Goal: Use online tool/utility: Utilize a website feature to perform a specific function

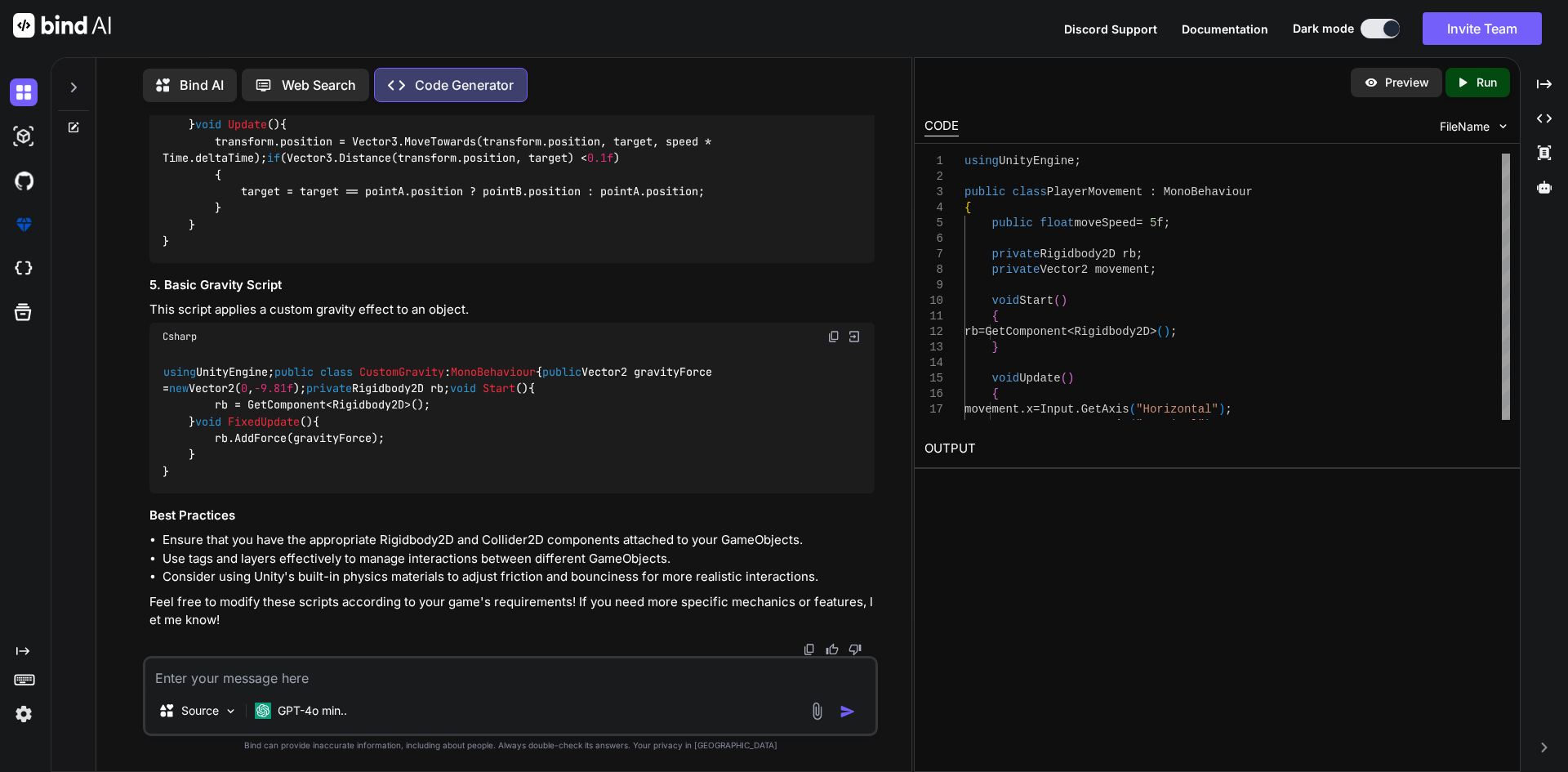
scroll to position [2407, 0]
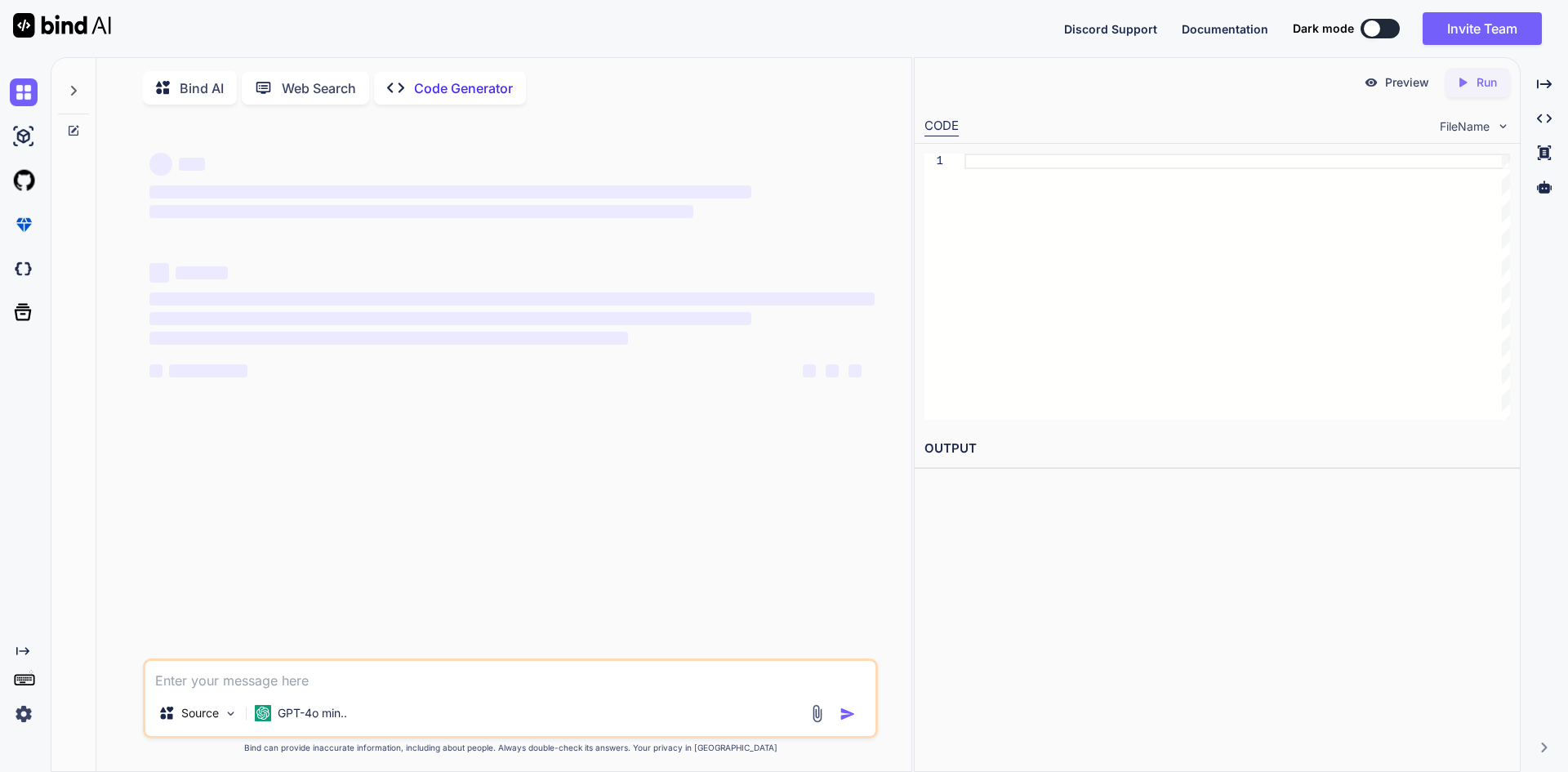
type textarea "x"
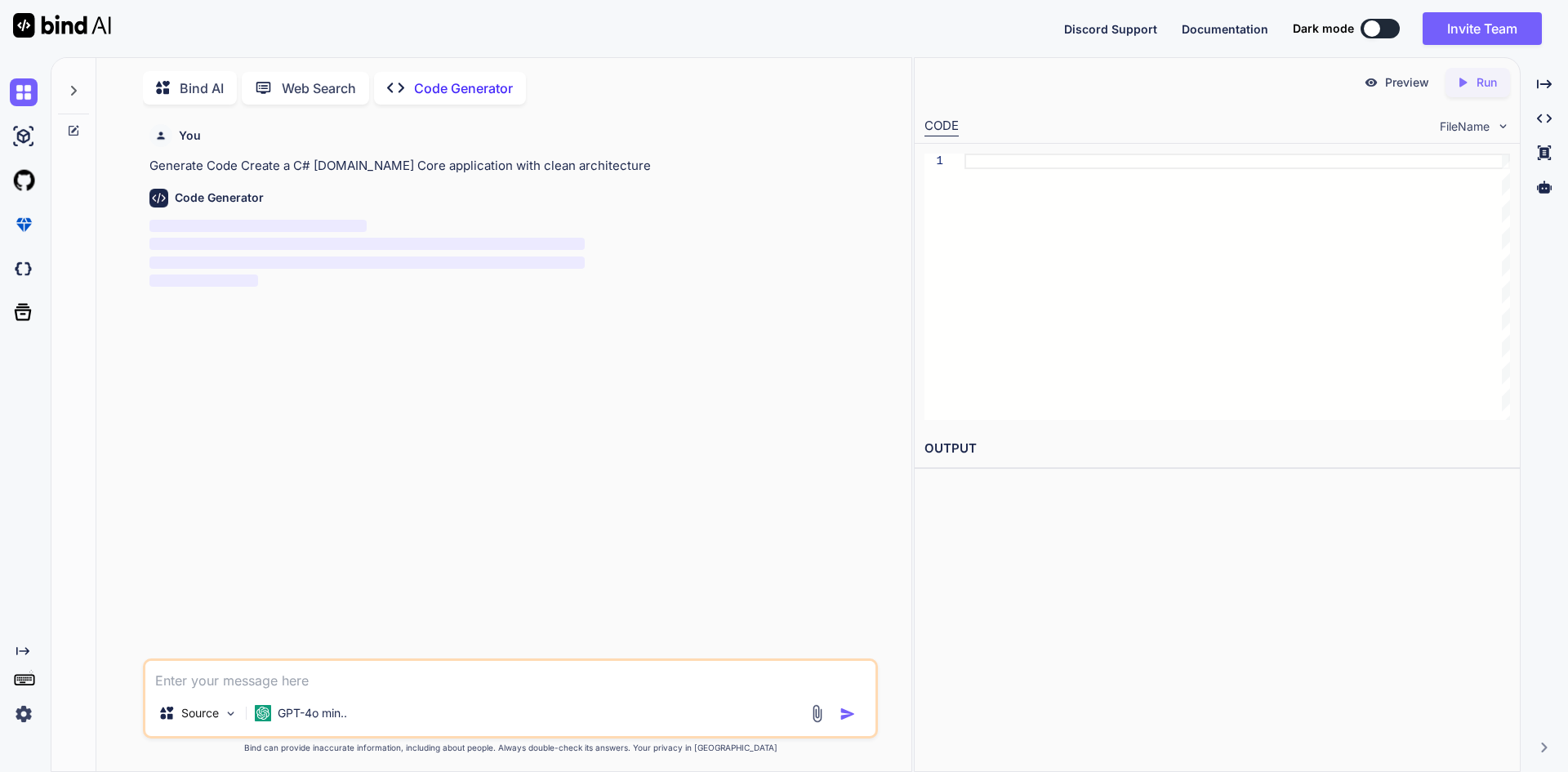
scroll to position [7, 0]
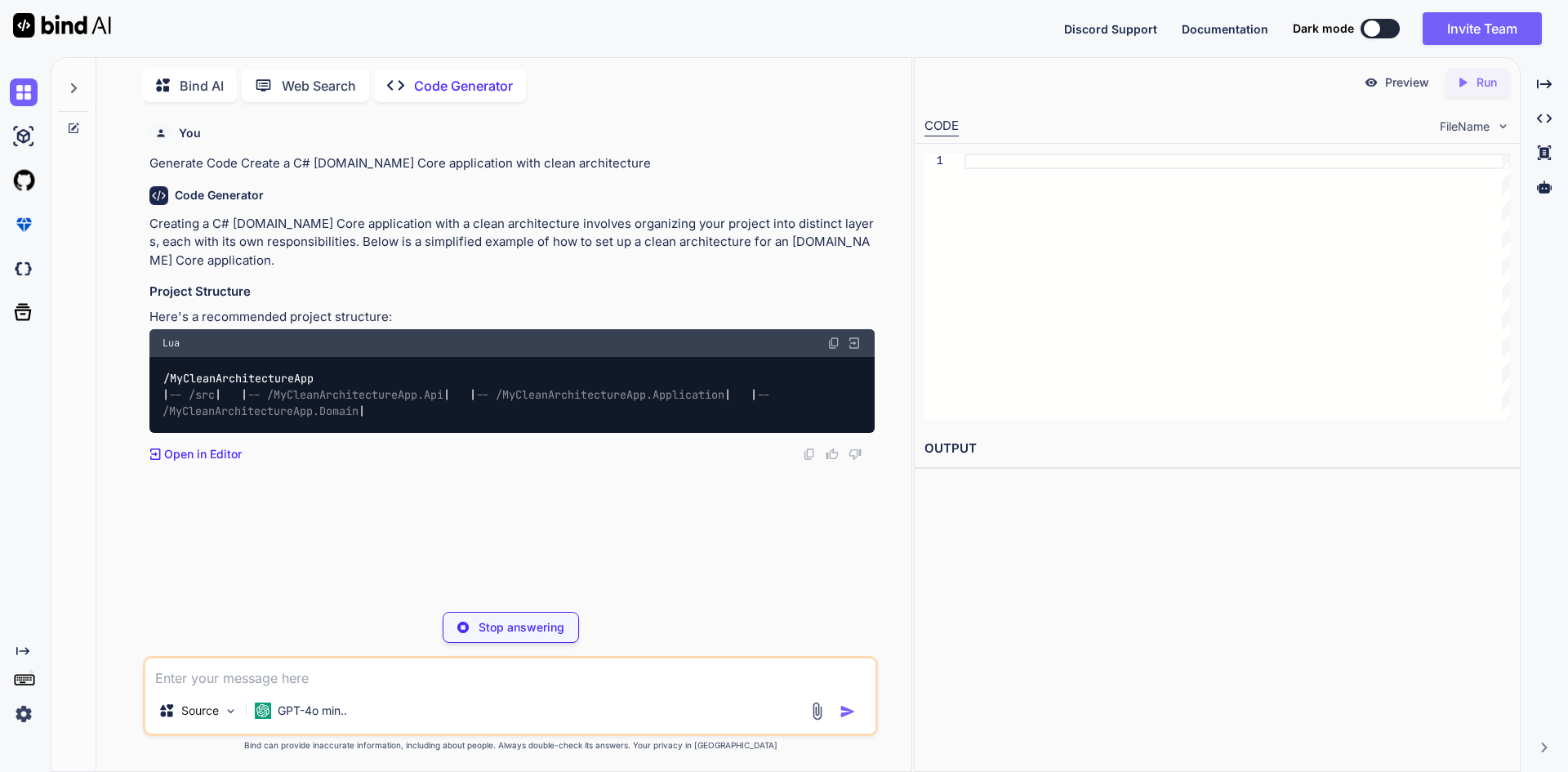
click at [483, 618] on div "Stop answering" at bounding box center [510, 627] width 137 height 31
click at [265, 664] on textarea at bounding box center [510, 673] width 730 height 30
click at [188, 681] on textarea at bounding box center [510, 673] width 730 height 30
paste textarea "<div ng-show="isLastVersion == 'true' && encounterStatus == 'INCOMPLETE'" style…"
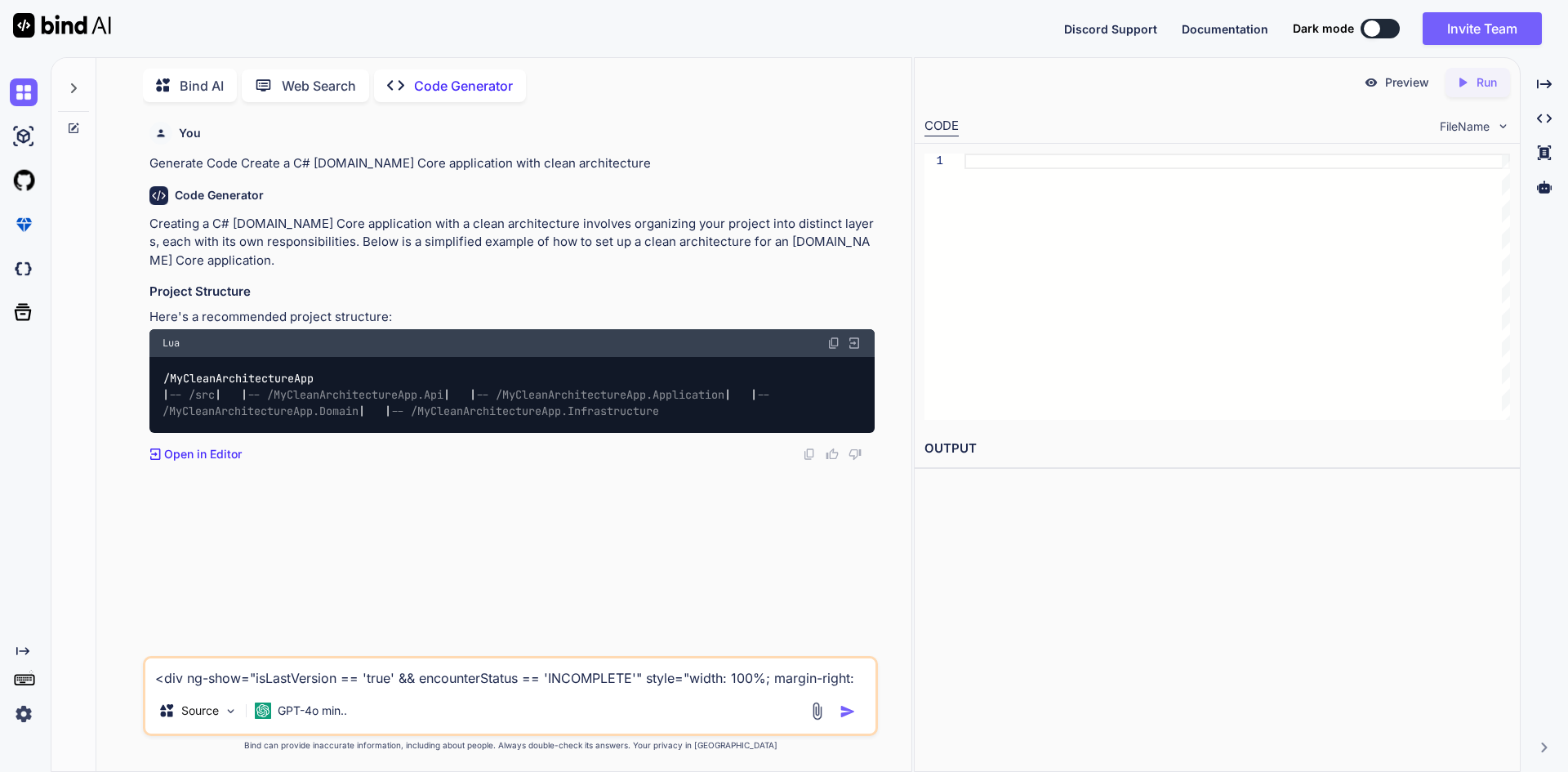
scroll to position [2, 0]
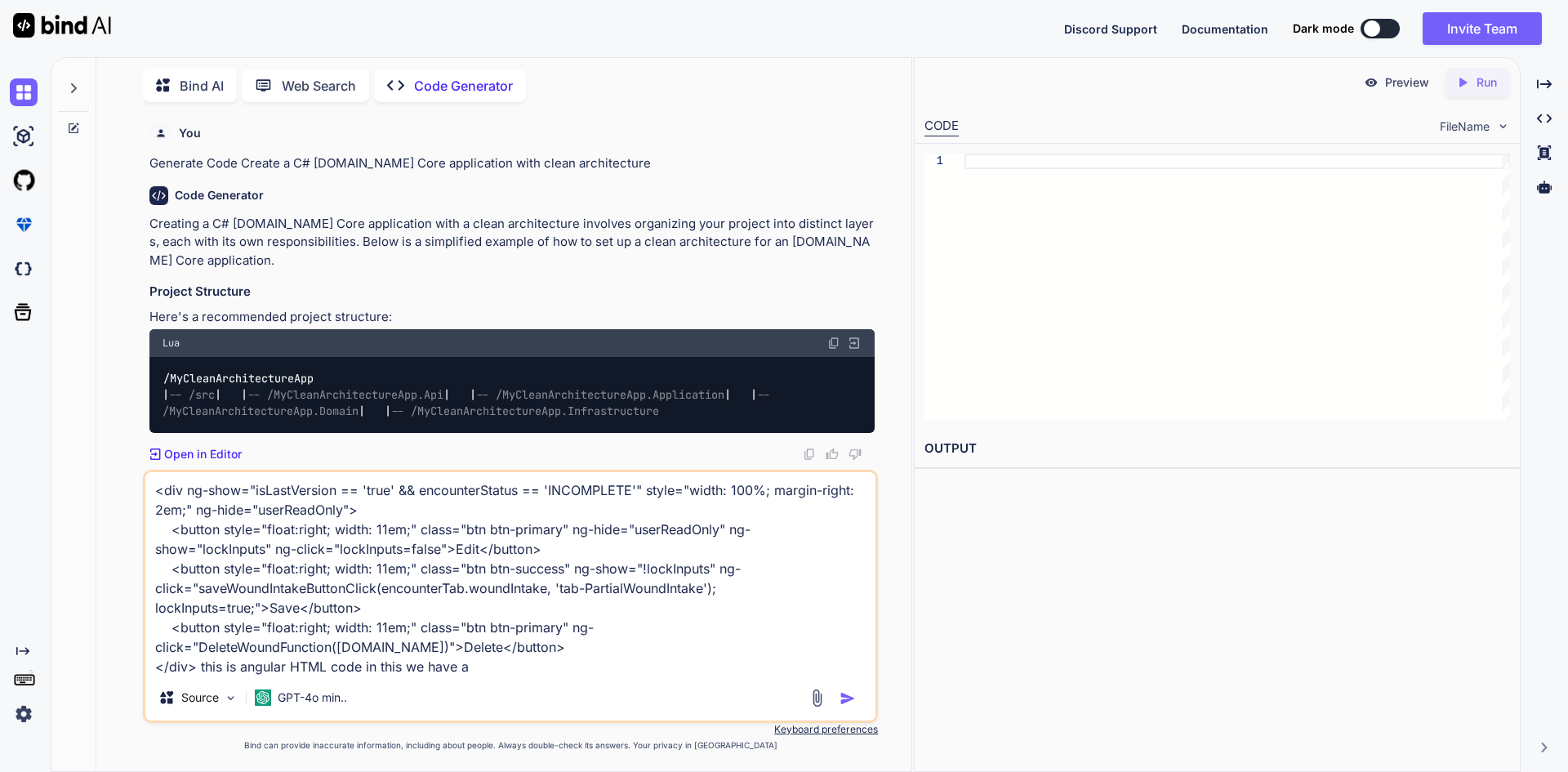
paste textarea "<button style="float:right; width: 11em;" class="btn btn-primary" ng-click="Del…"
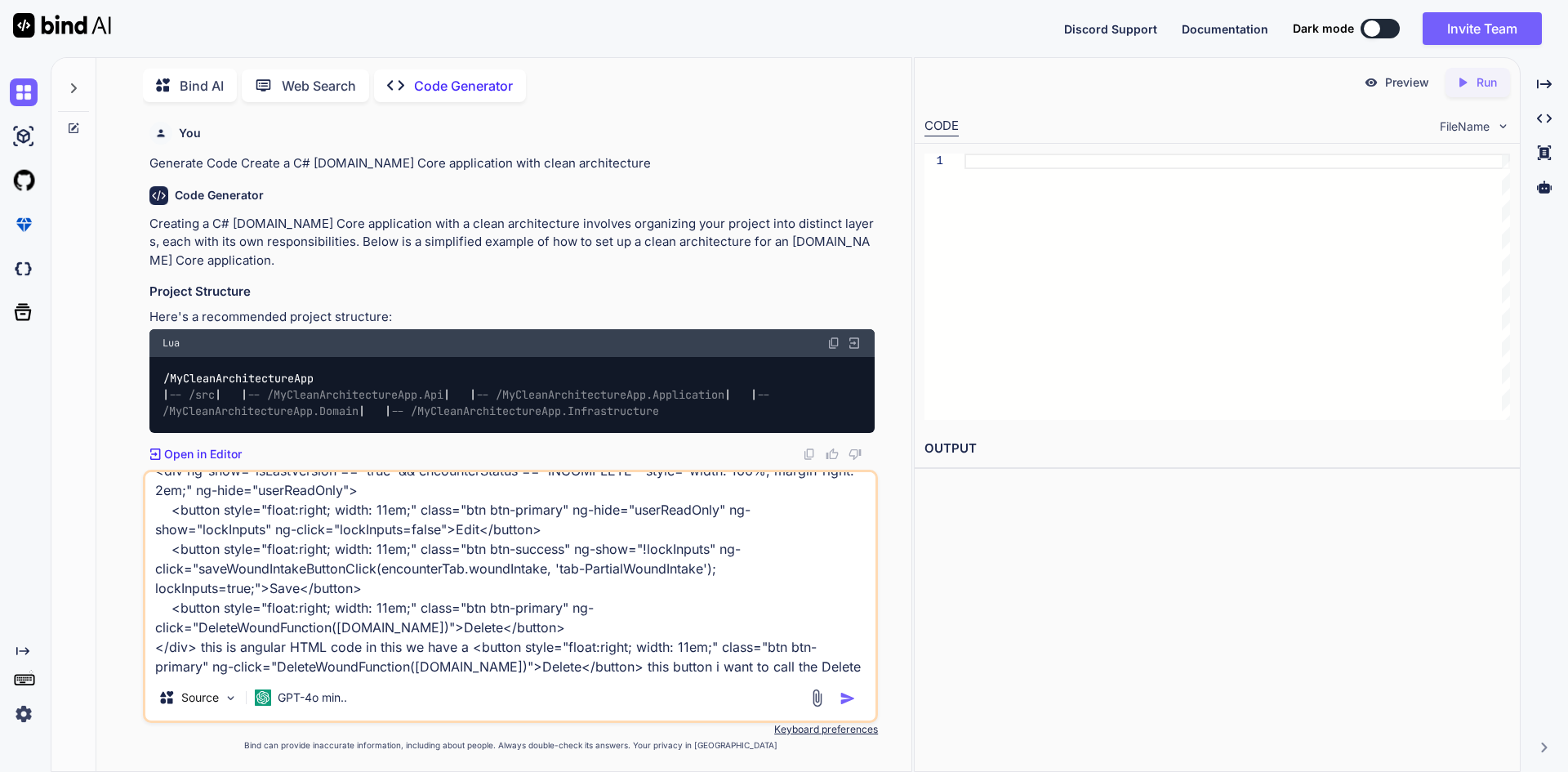
scroll to position [41, 0]
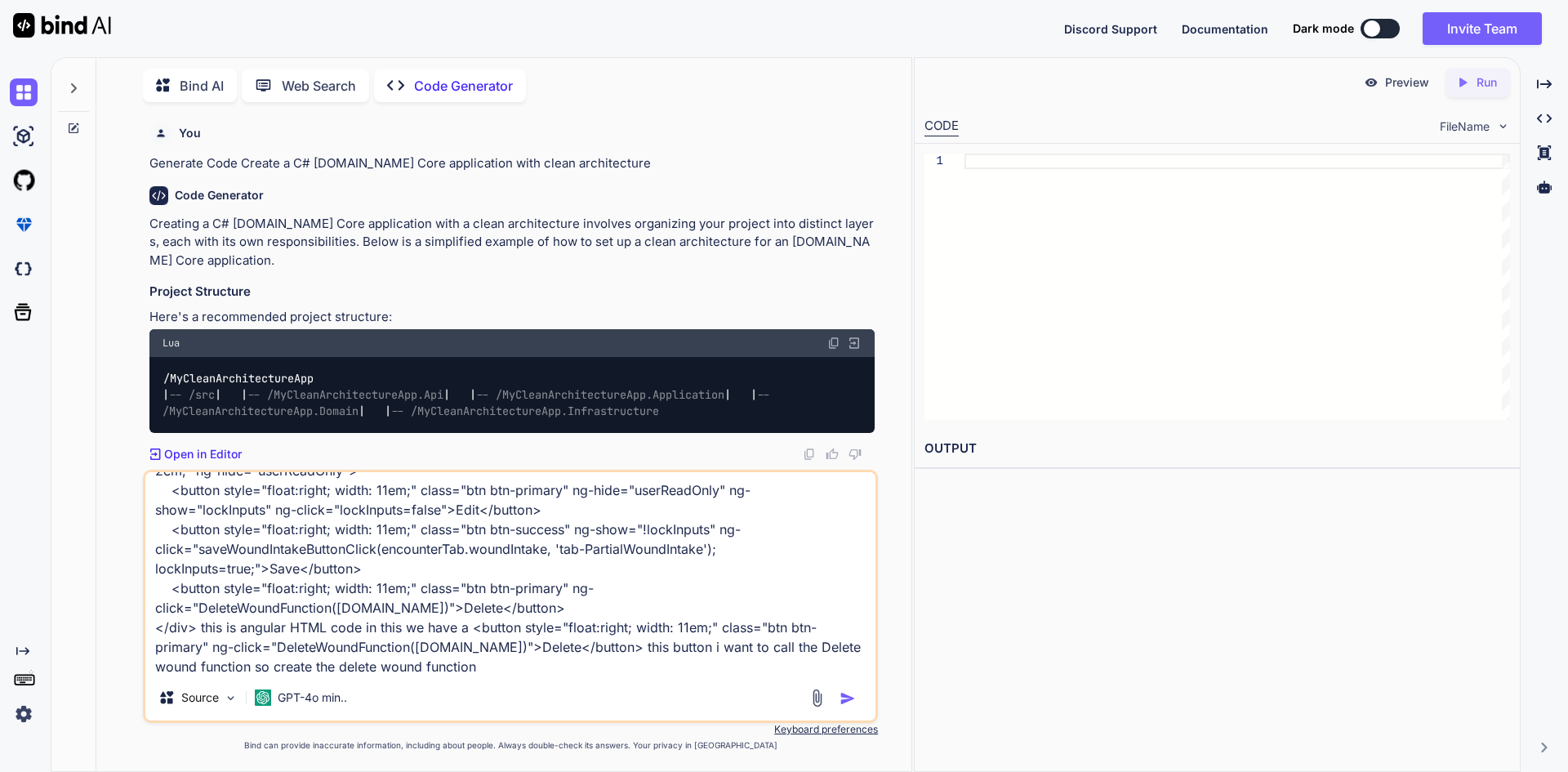
type textarea "<div ng-show="isLastVersion == 'true' && encounterStatus == 'INCOMPLETE'" style…"
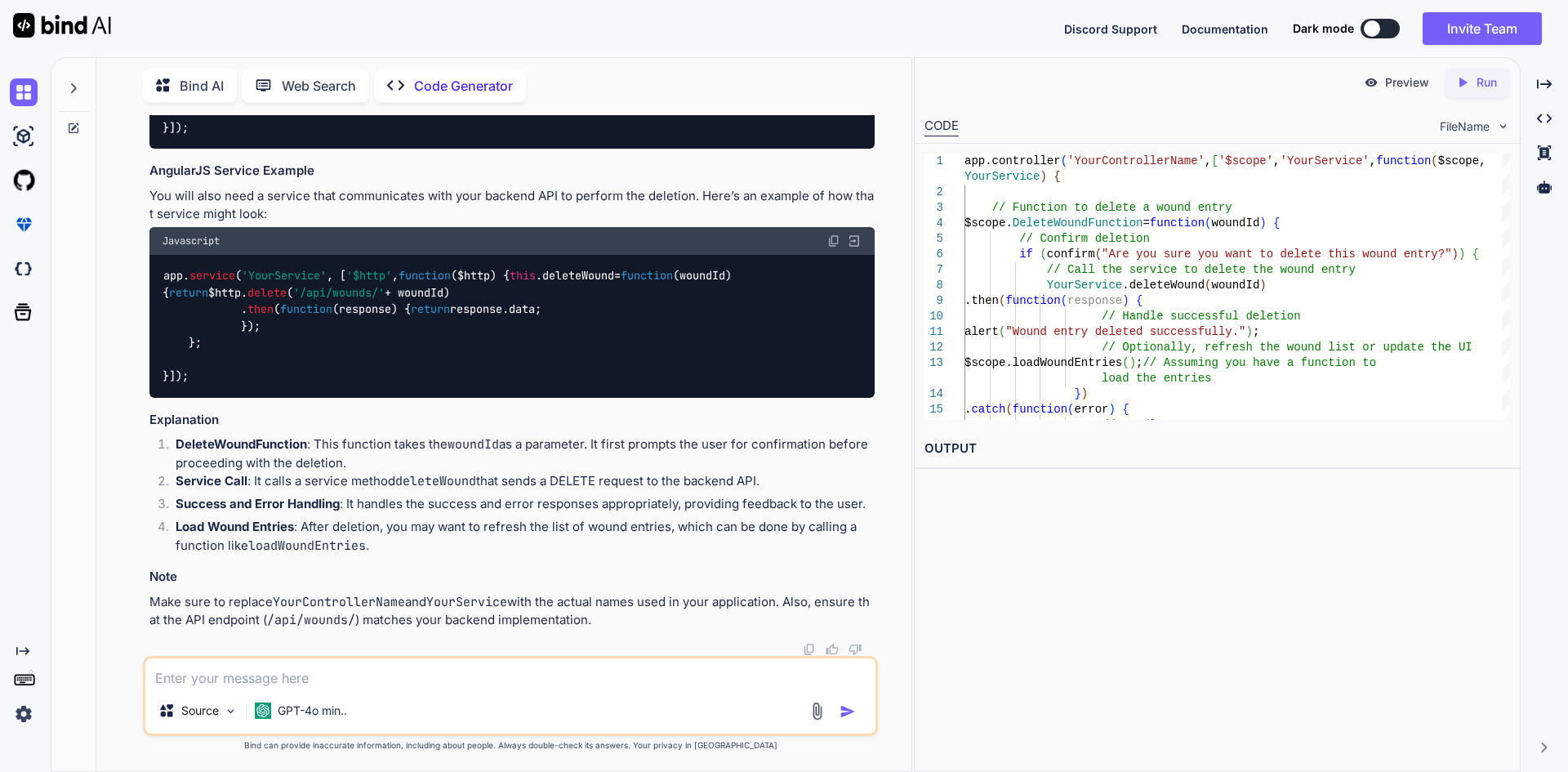
scroll to position [1056, 0]
click at [215, 283] on span "service" at bounding box center [212, 275] width 46 height 15
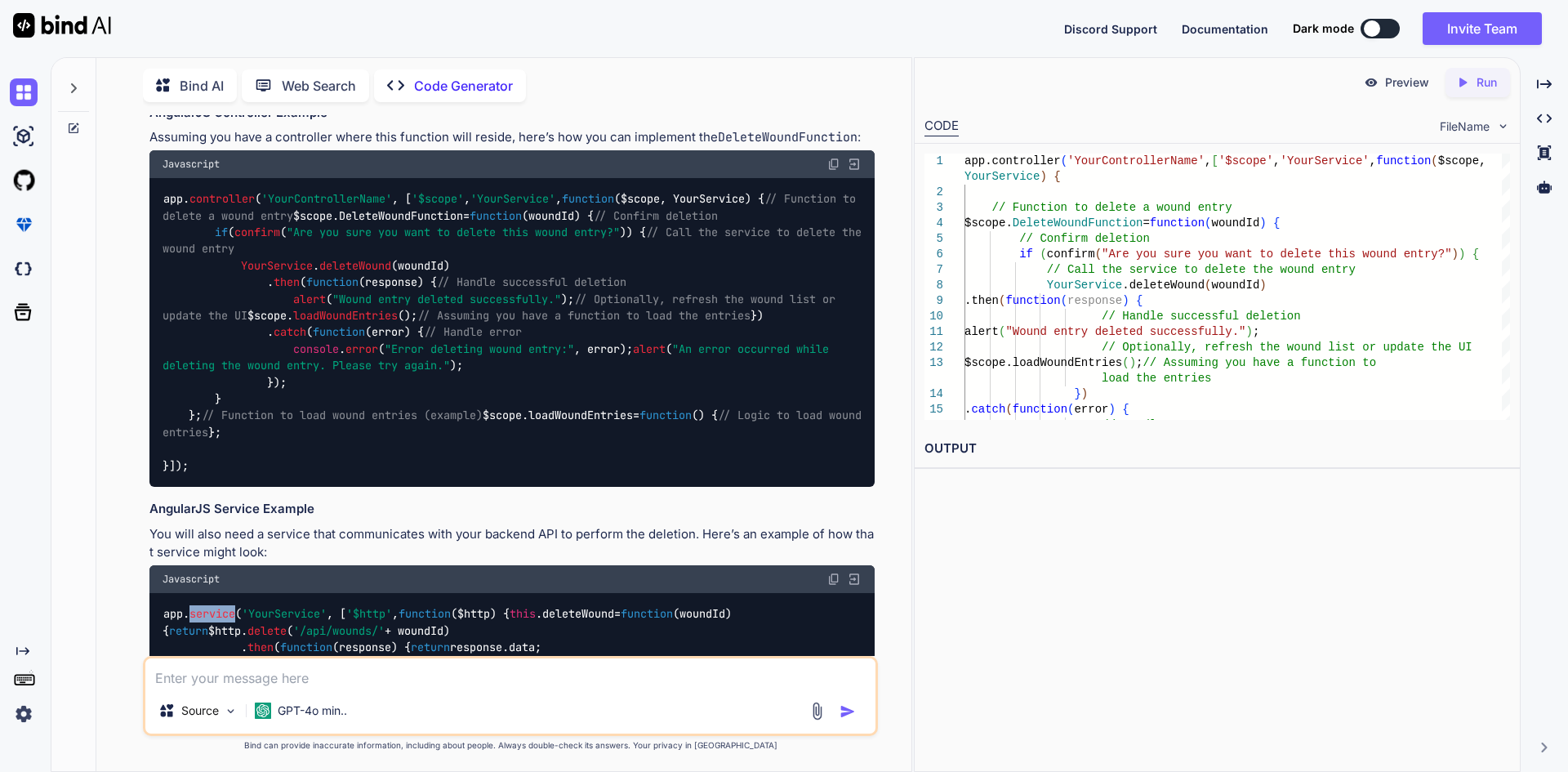
scroll to position [648, 0]
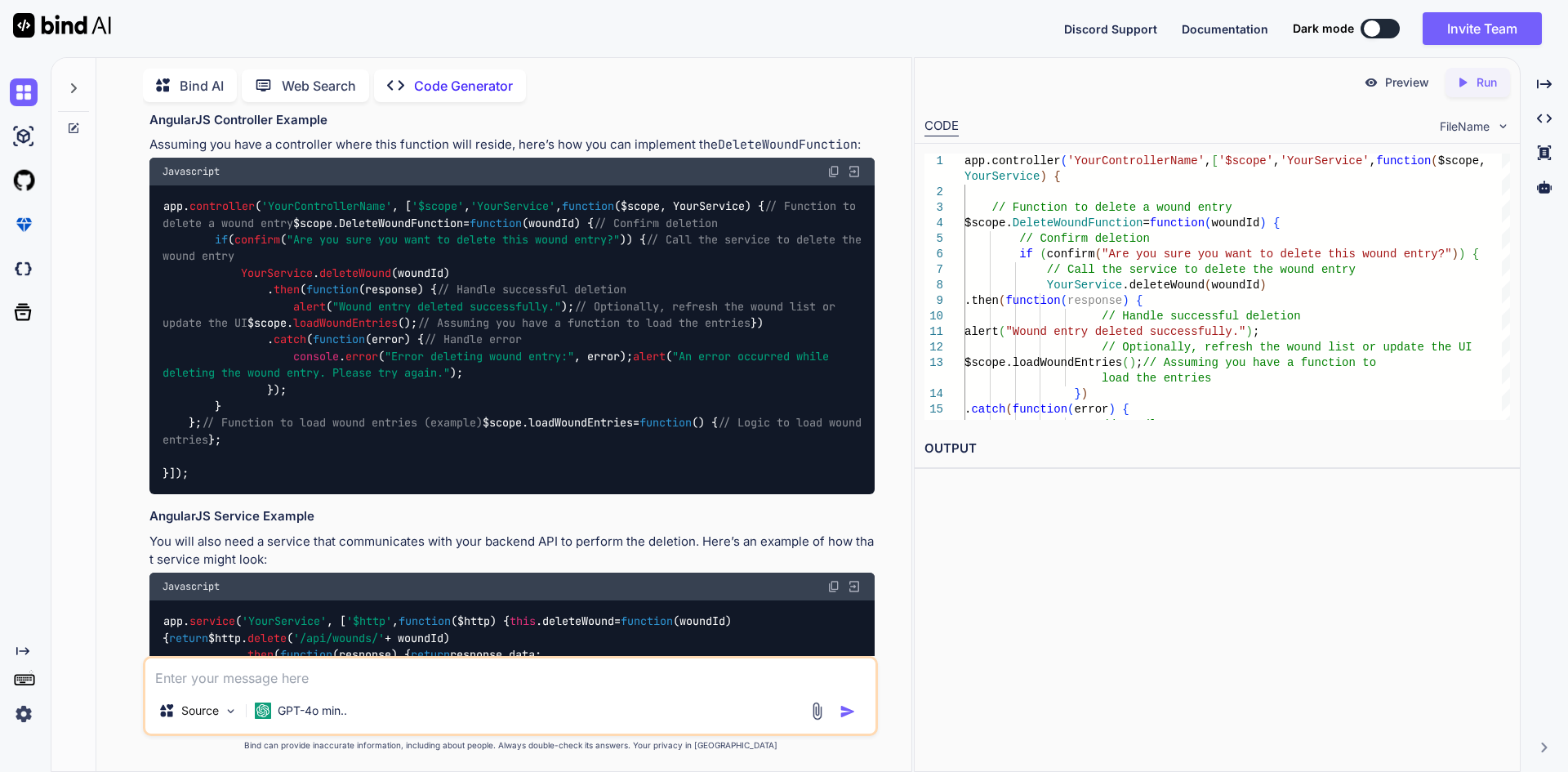
click at [209, 680] on textarea at bounding box center [510, 673] width 730 height 30
paste textarea "(() => { angular.module('app').controller('woundIntakeTabController', function …"
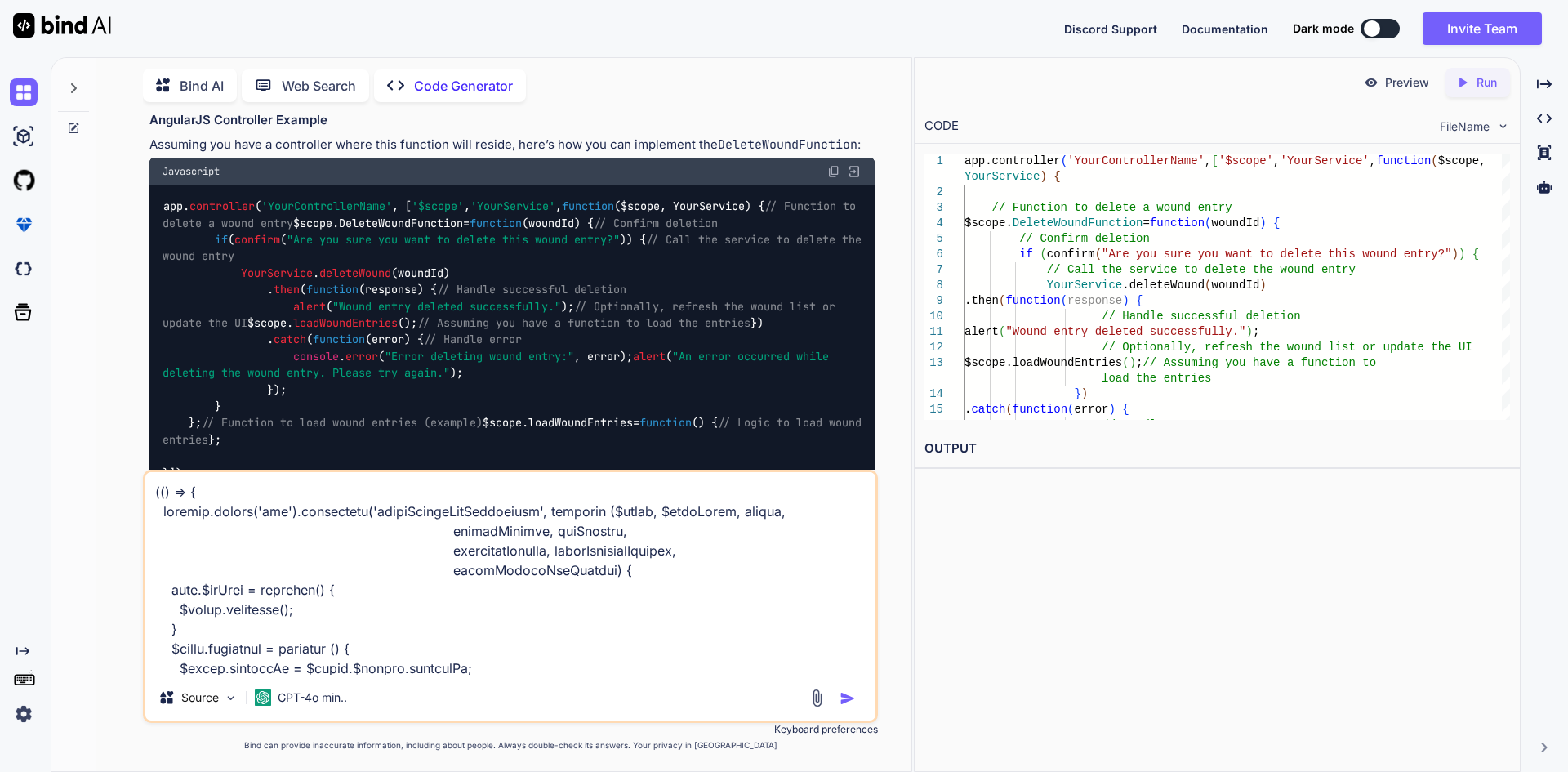
scroll to position [825, 0]
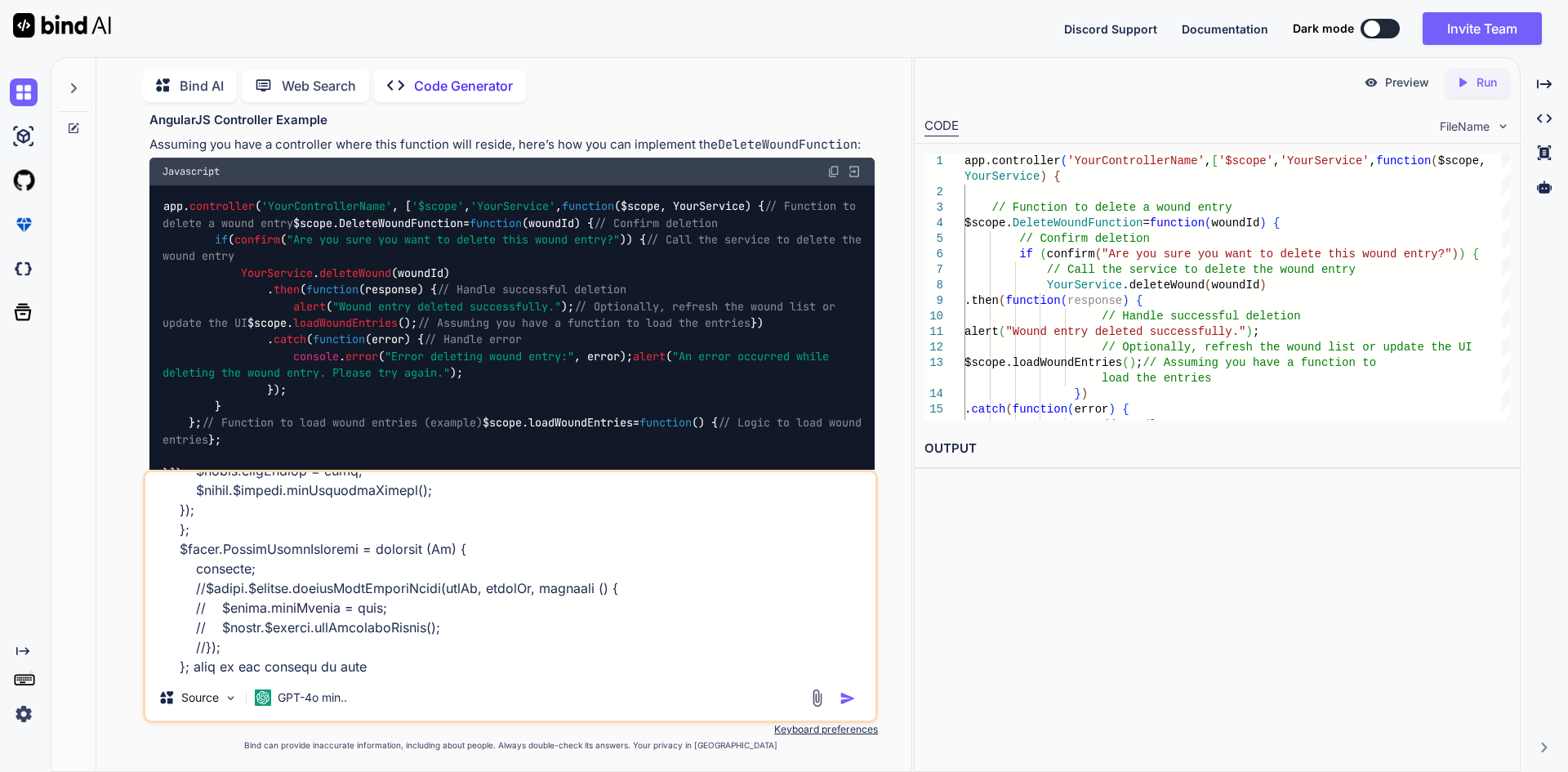
type textarea "(() => { angular.module('app').controller('woundIntakeTabController', function …"
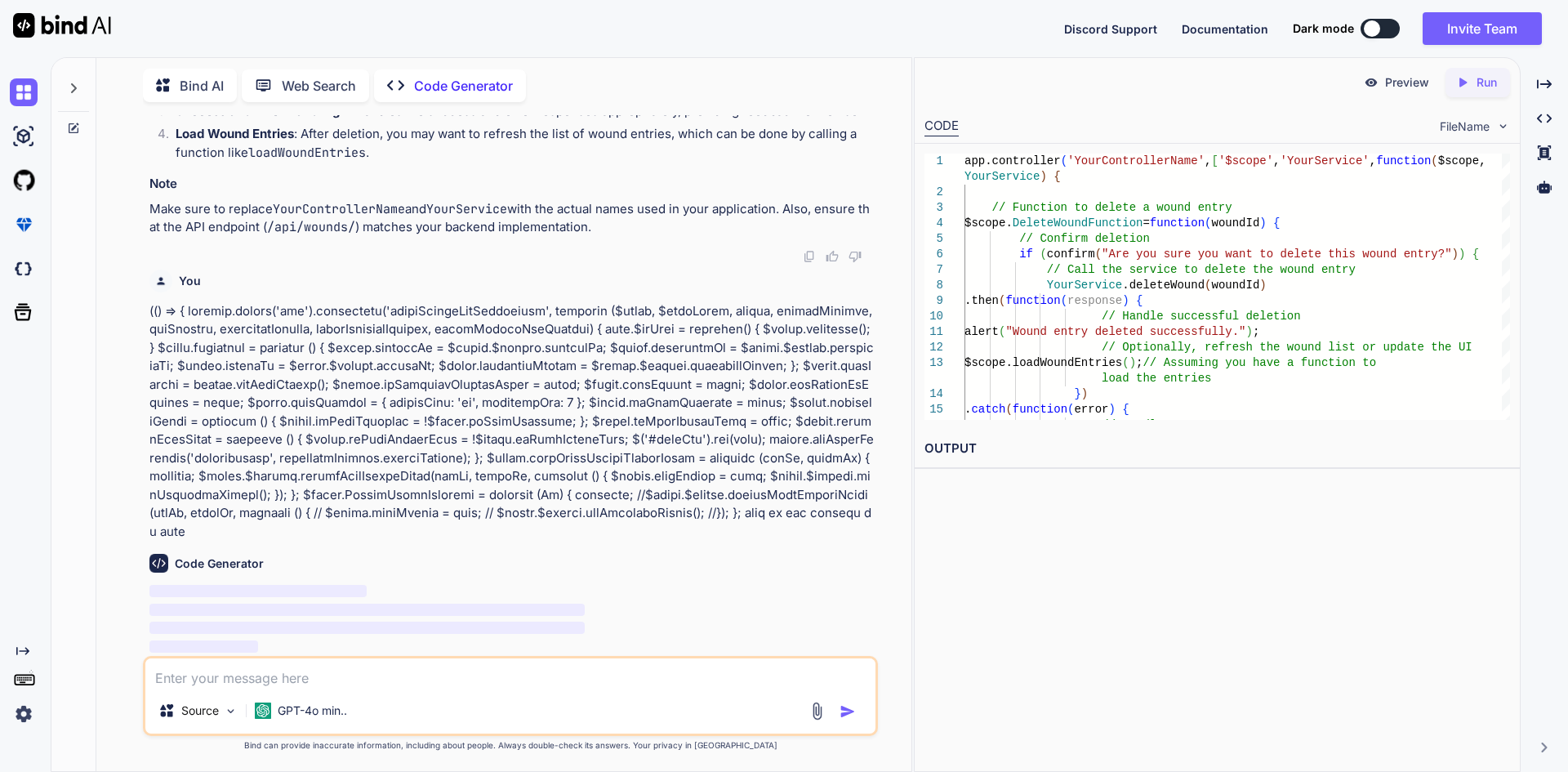
scroll to position [1670, 0]
click at [26, 100] on img at bounding box center [24, 92] width 28 height 28
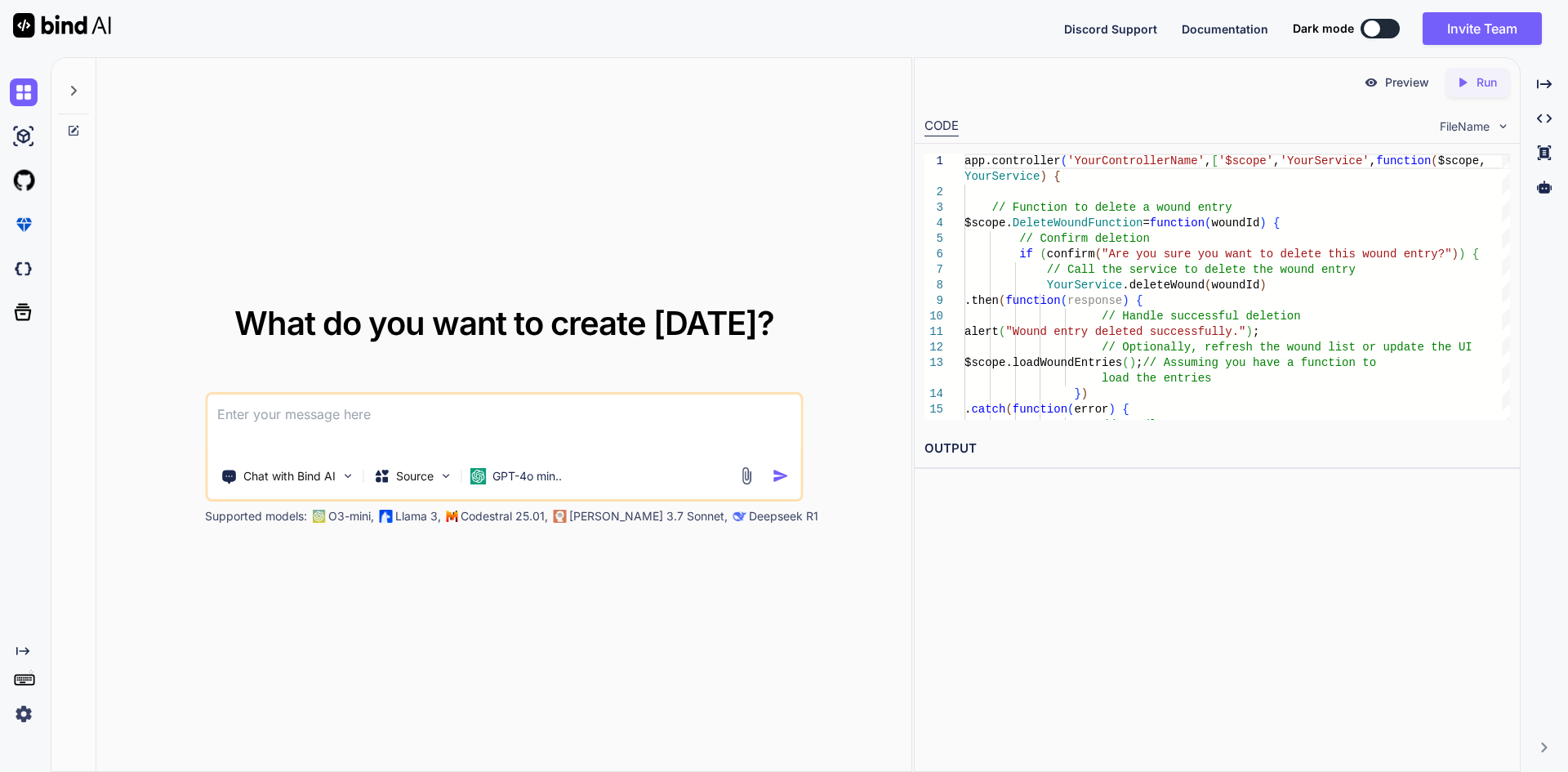
click at [320, 425] on textarea at bounding box center [503, 424] width 593 height 60
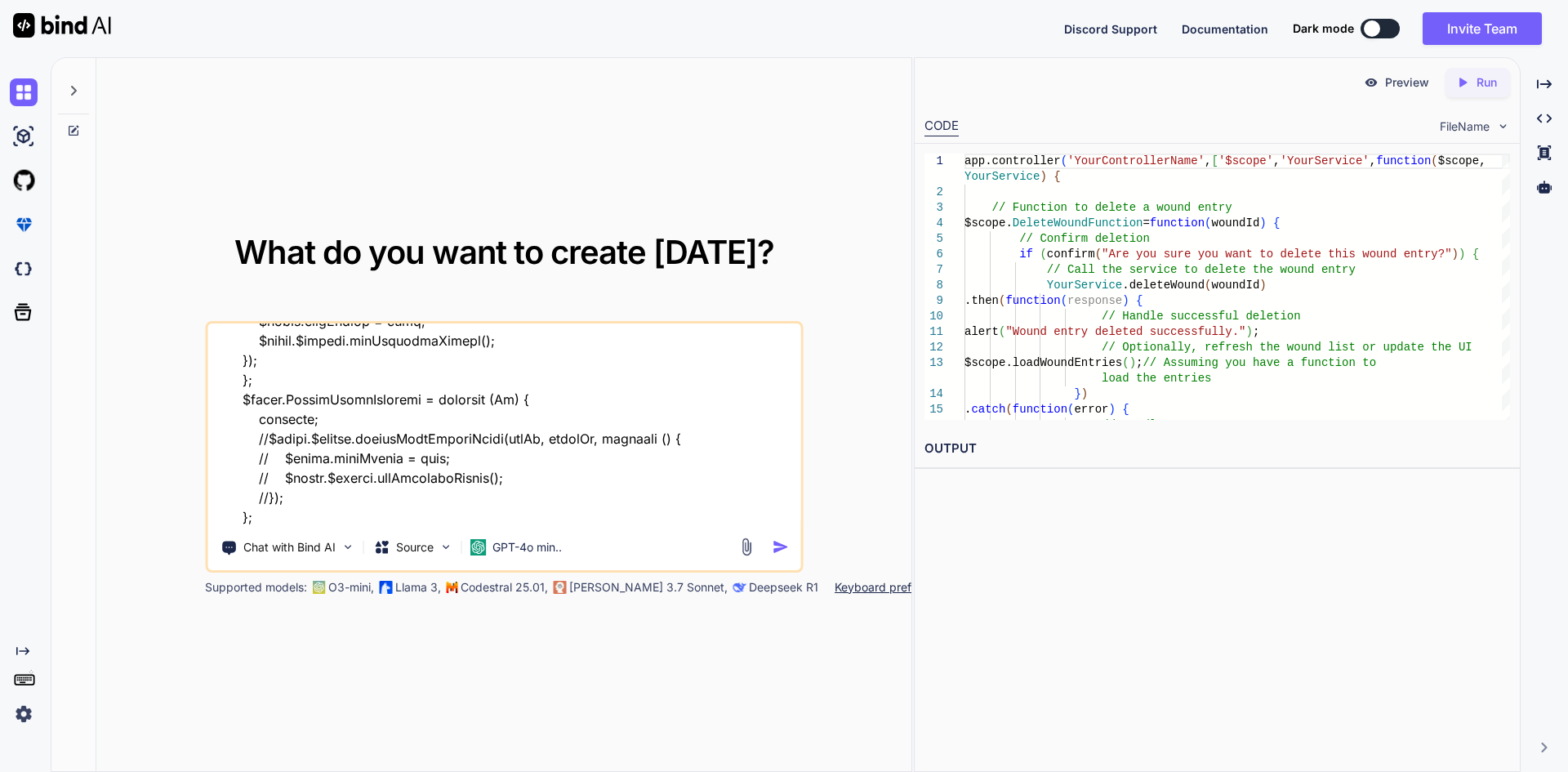
type textarea "(() => { angular.module('app').controller('woundIntakeTabController', function …"
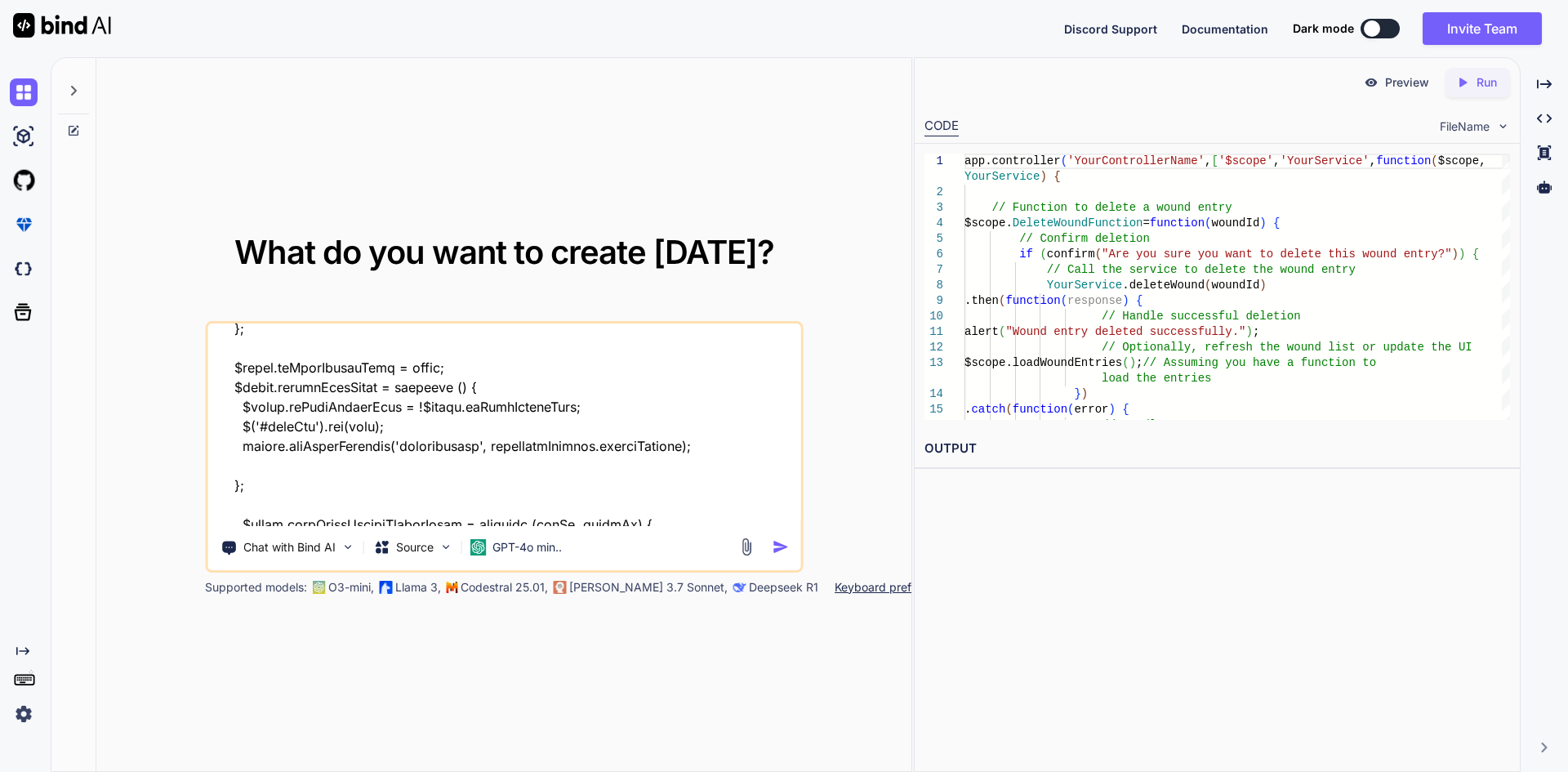
scroll to position [87, 0]
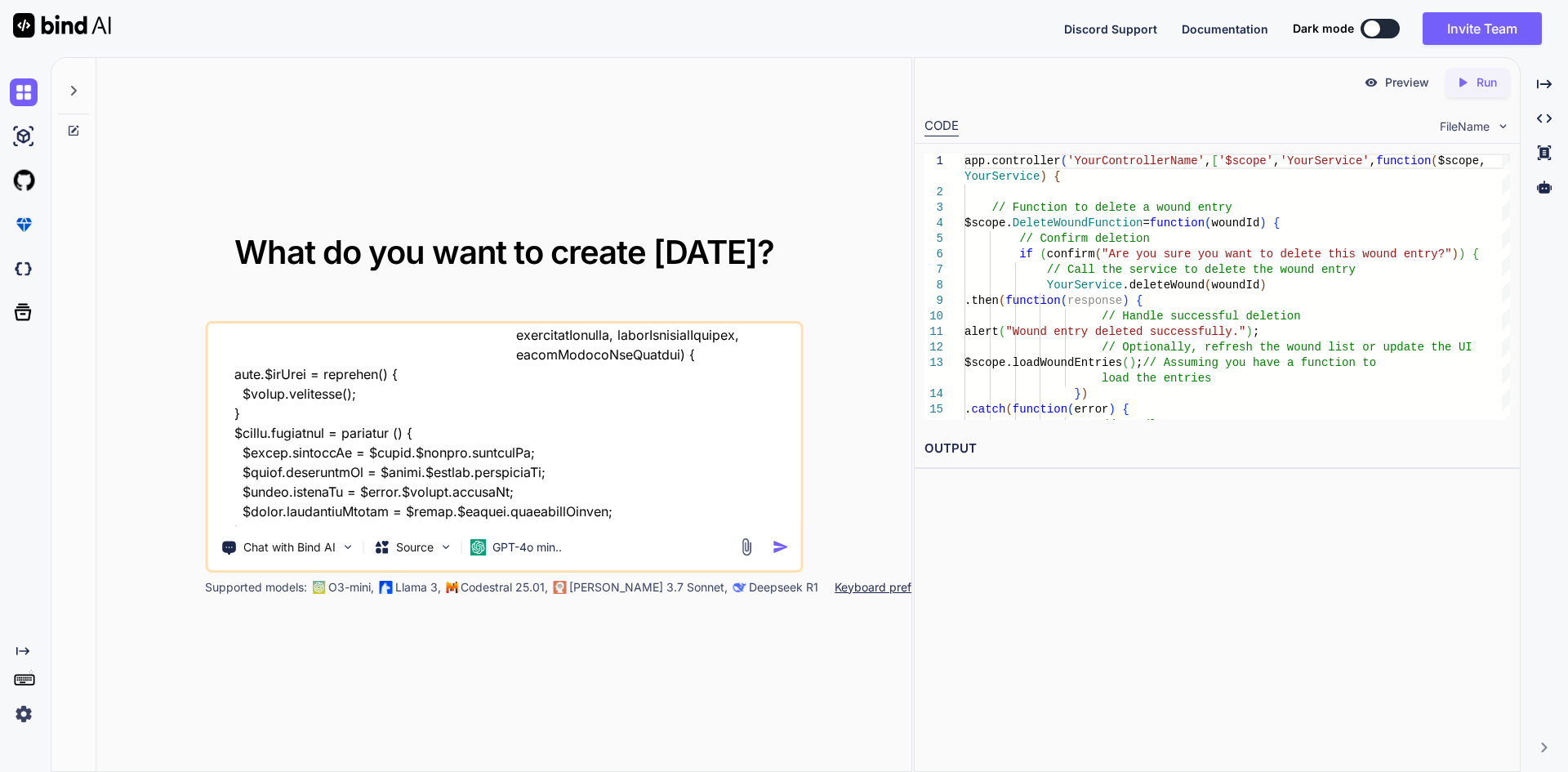
drag, startPoint x: 528, startPoint y: 517, endPoint x: 4, endPoint y: 277, distance: 576.3
click at [4, 277] on div "Created with Pixso. What do you want to create today? Chat with Bind AI Source …" at bounding box center [784, 414] width 1568 height 715
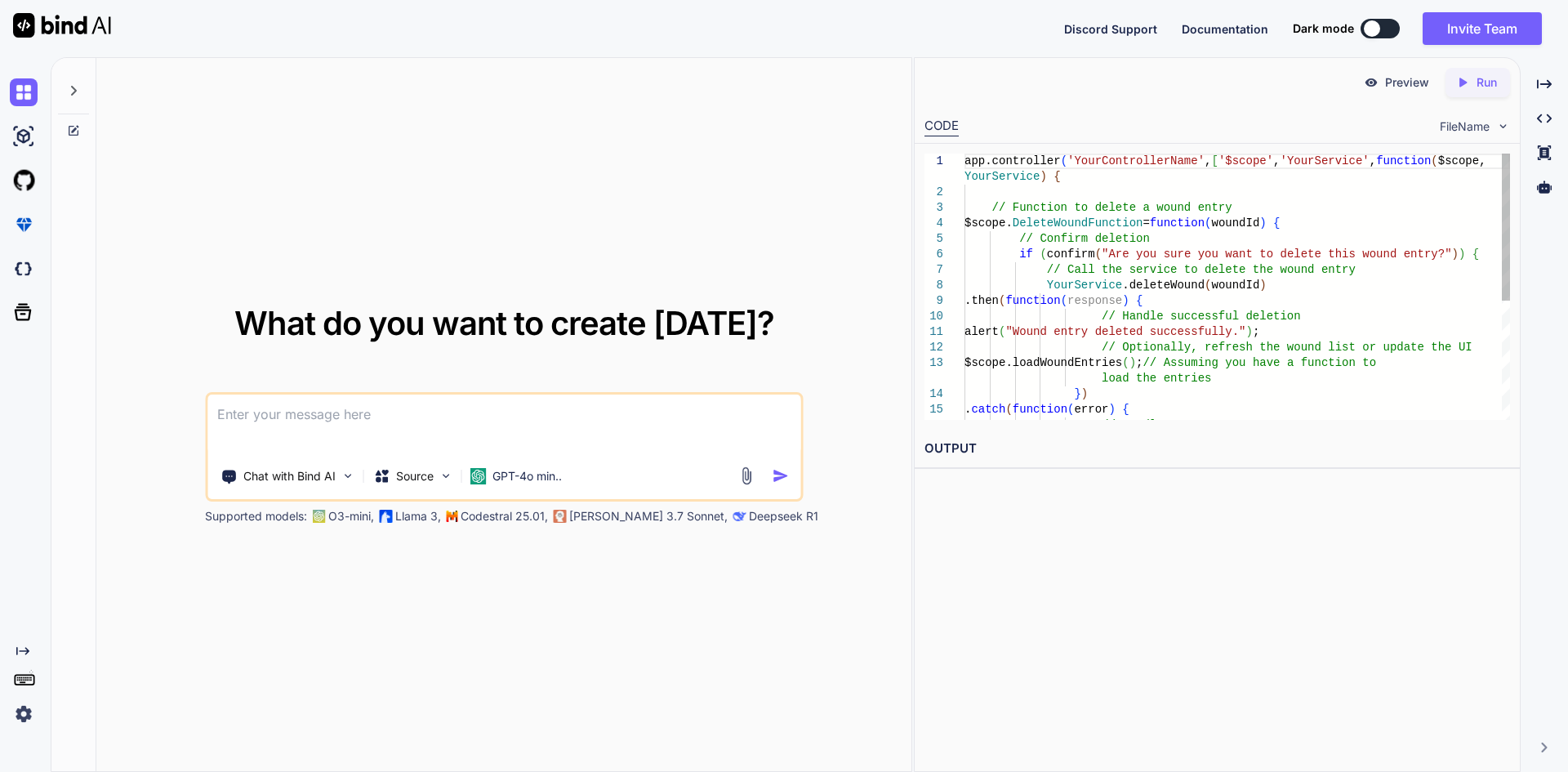
click at [1415, 349] on div "app.controller ( 'YourControllerName' , [ '$scope' , 'YourService' , function (…" at bounding box center [1237, 393] width 546 height 481
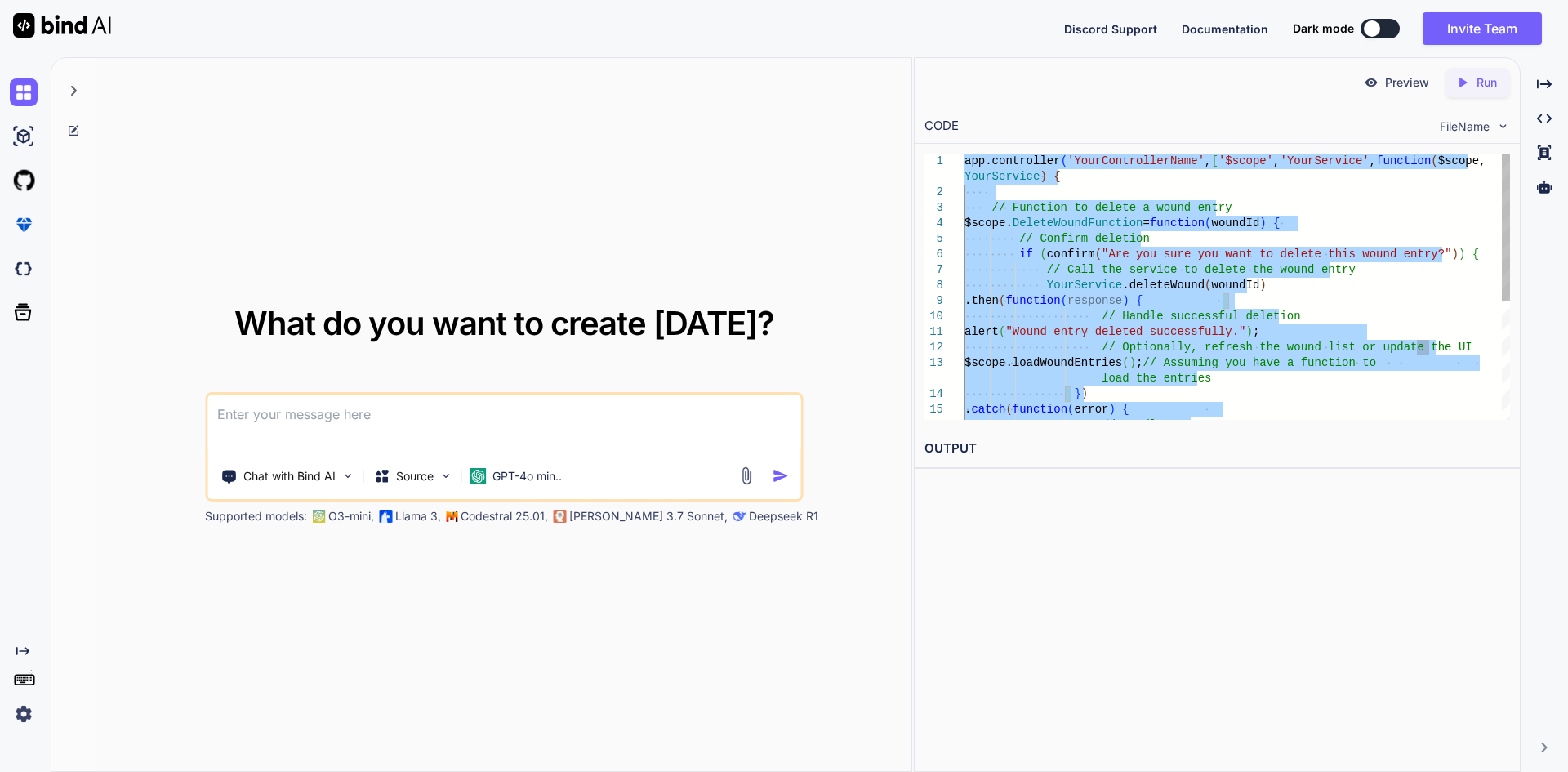
type textarea "app.controller('YourControllerName', ['$scope', 'YourService', function($scope,…"
click at [388, 437] on textarea at bounding box center [503, 424] width 593 height 60
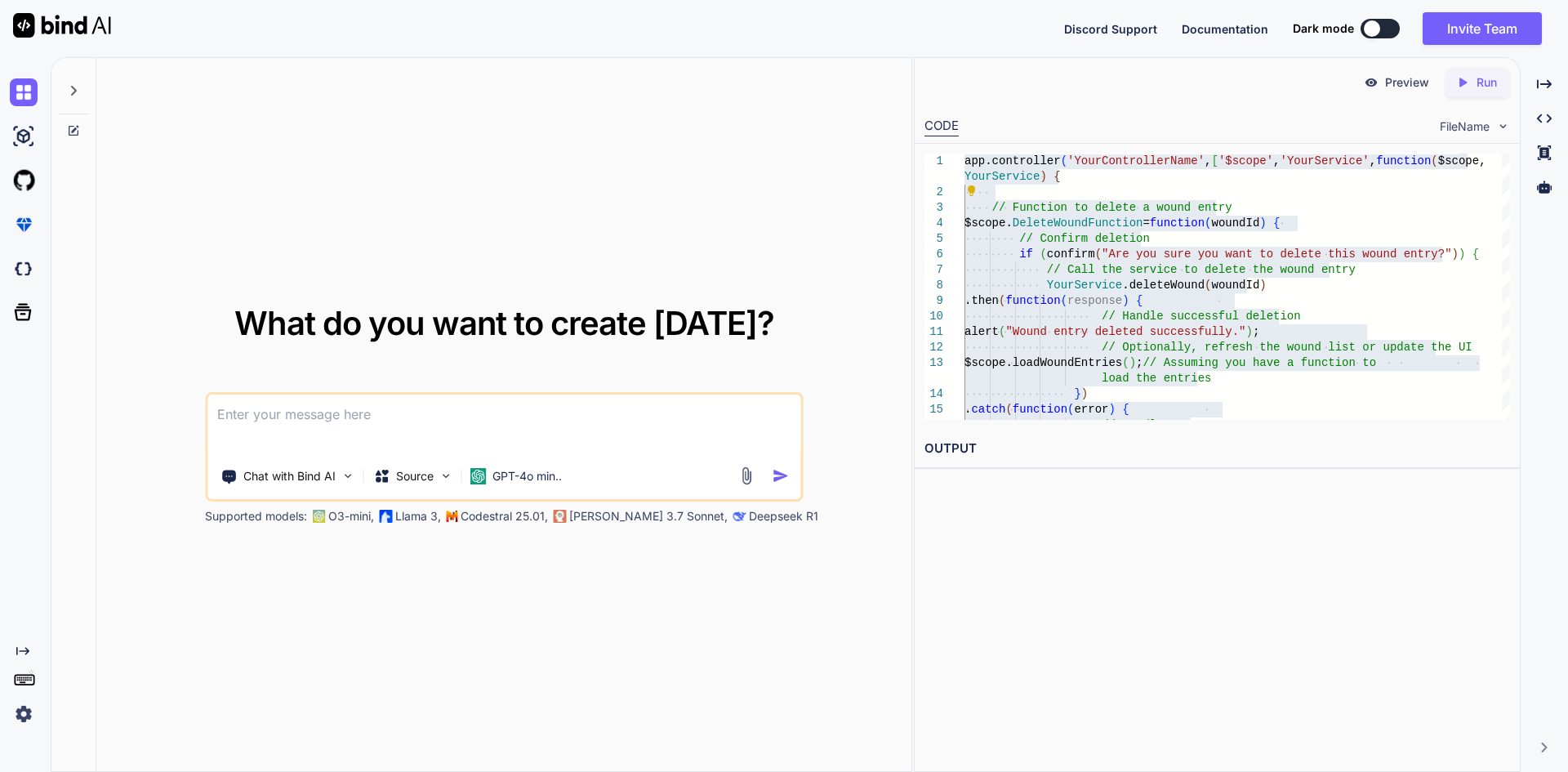
paste textarea "app.controller('YourControllerName', ['$scope', 'YourService', function($scope,…"
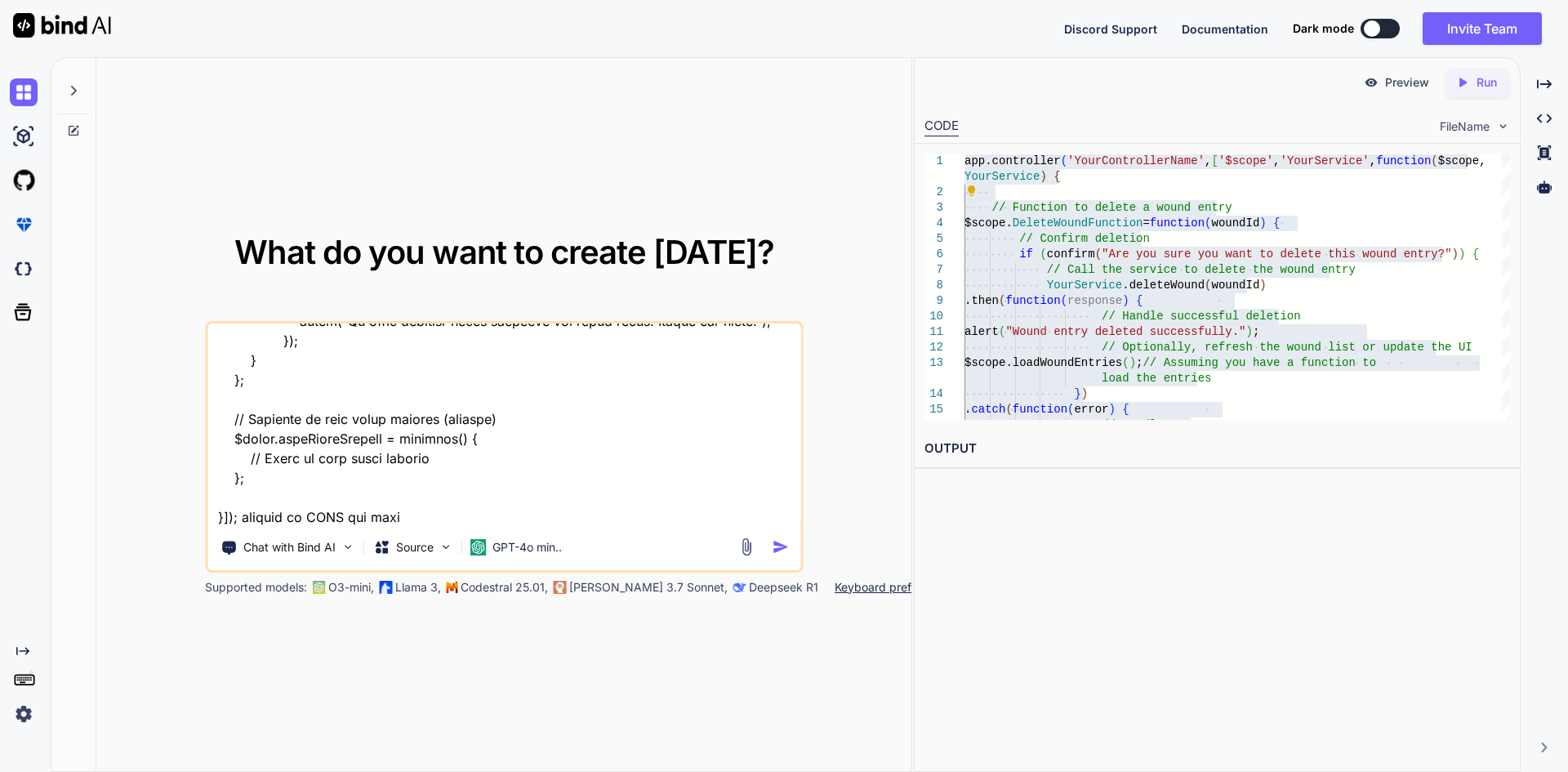
type textarea "app.controller('YourControllerName', ['$scope', 'YourService', function($scope,…"
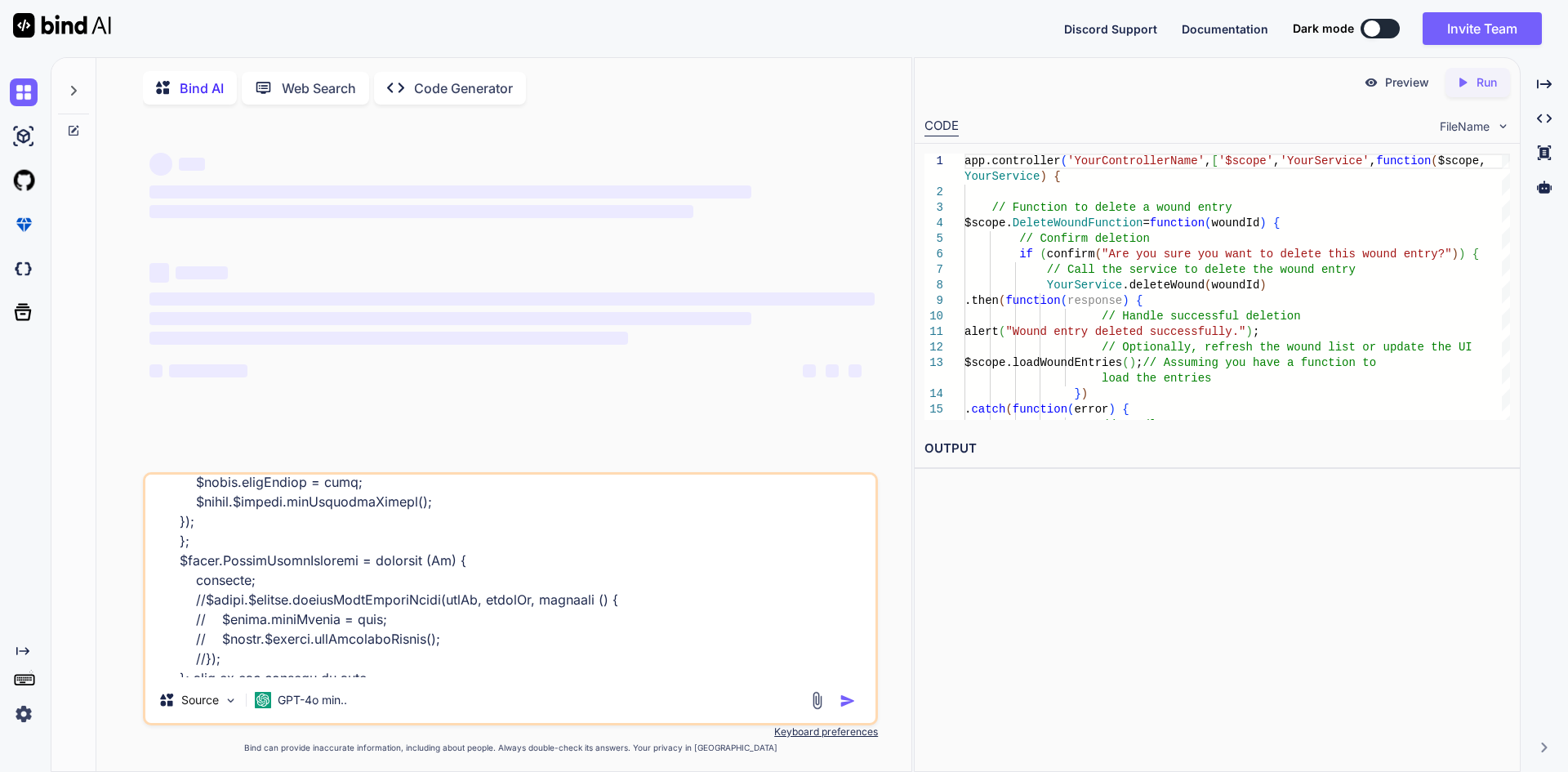
scroll to position [827, 0]
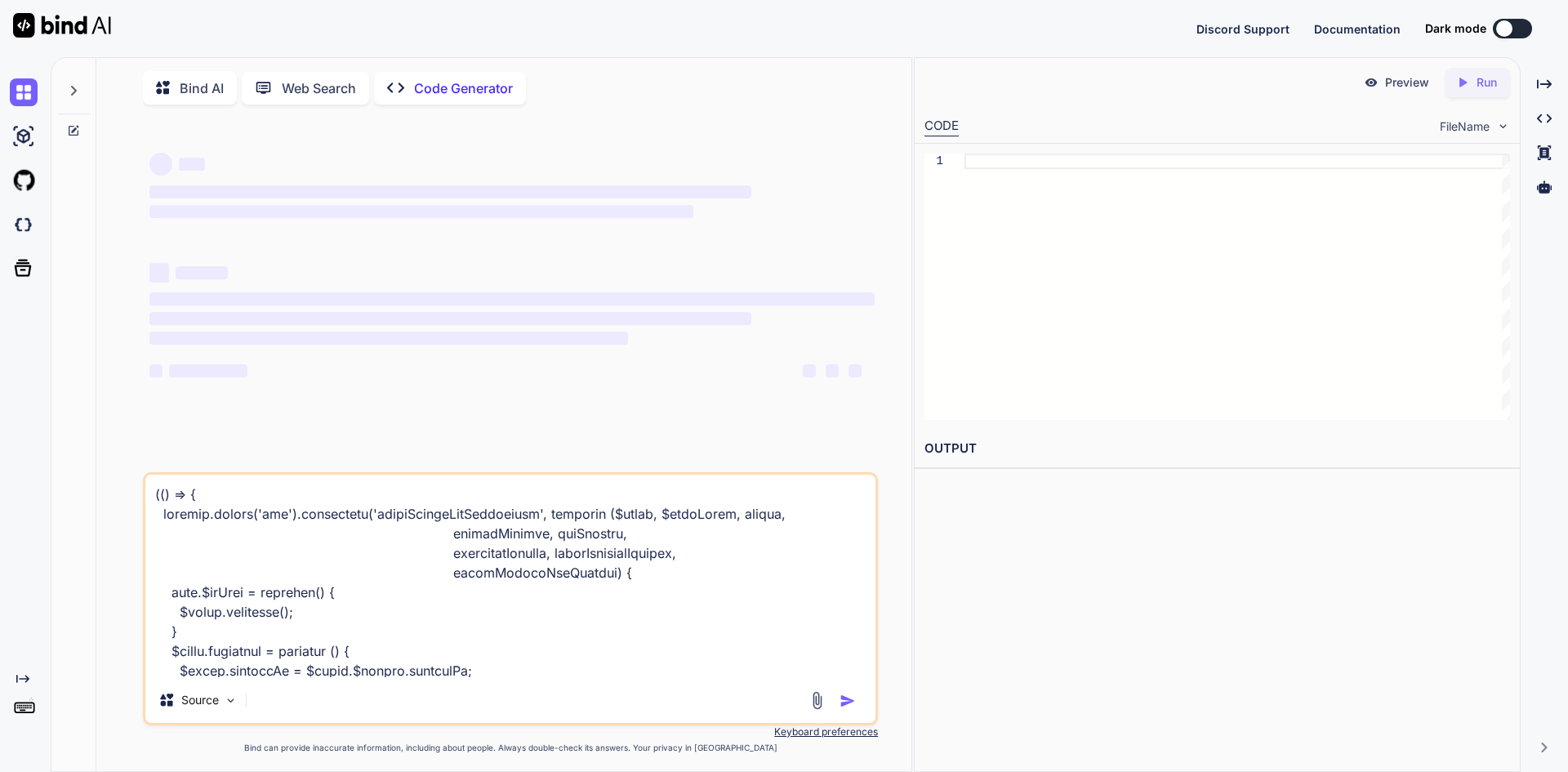
type textarea "x"
click at [75, 89] on icon at bounding box center [74, 90] width 6 height 10
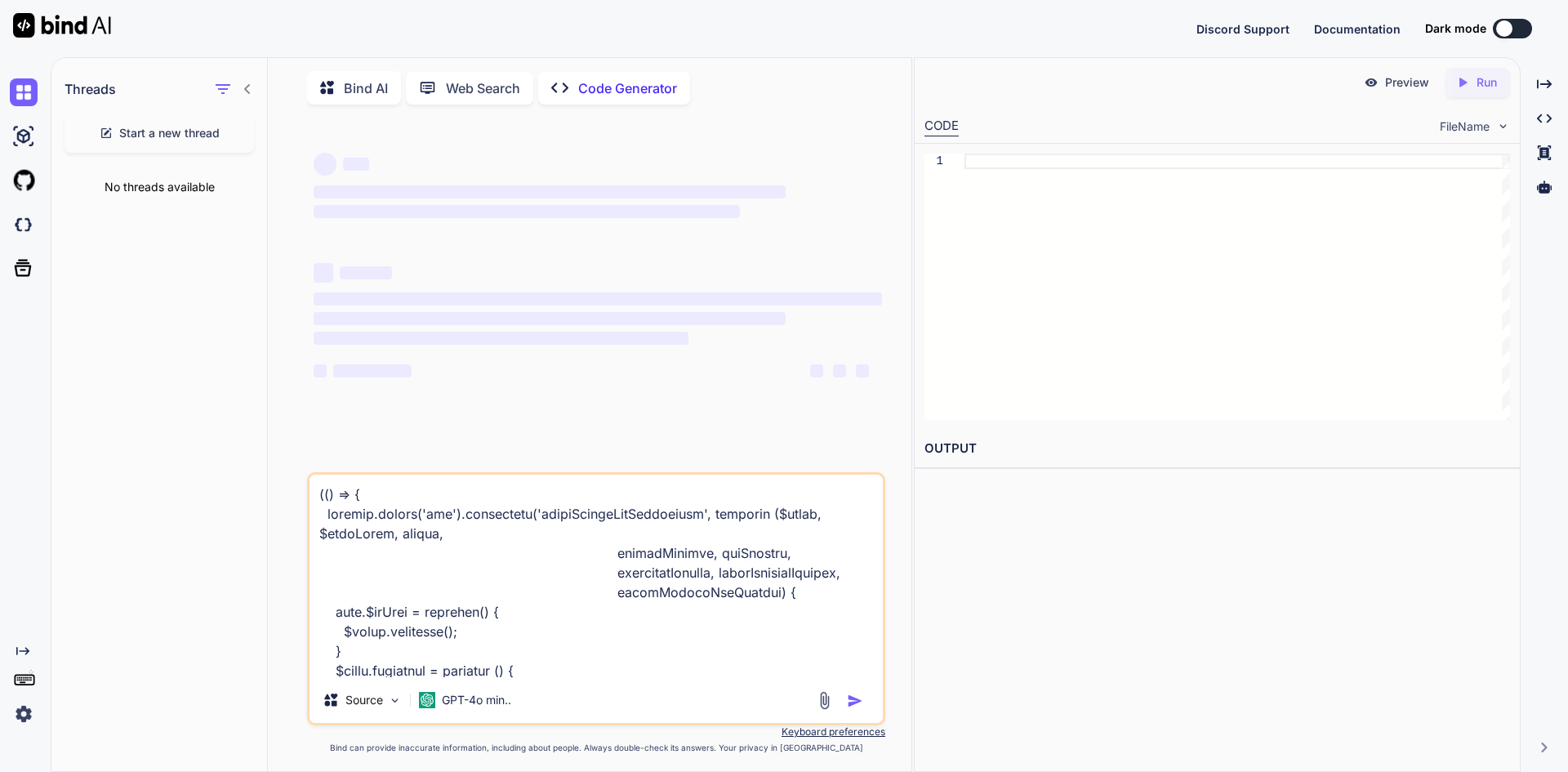
click at [169, 138] on span "Start a new thread" at bounding box center [169, 133] width 100 height 17
type textarea "x"
click at [106, 200] on p "New chat" at bounding box center [166, 199] width 203 height 17
click at [1106, 264] on div at bounding box center [1237, 286] width 546 height 267
click at [30, 712] on img at bounding box center [24, 714] width 28 height 28
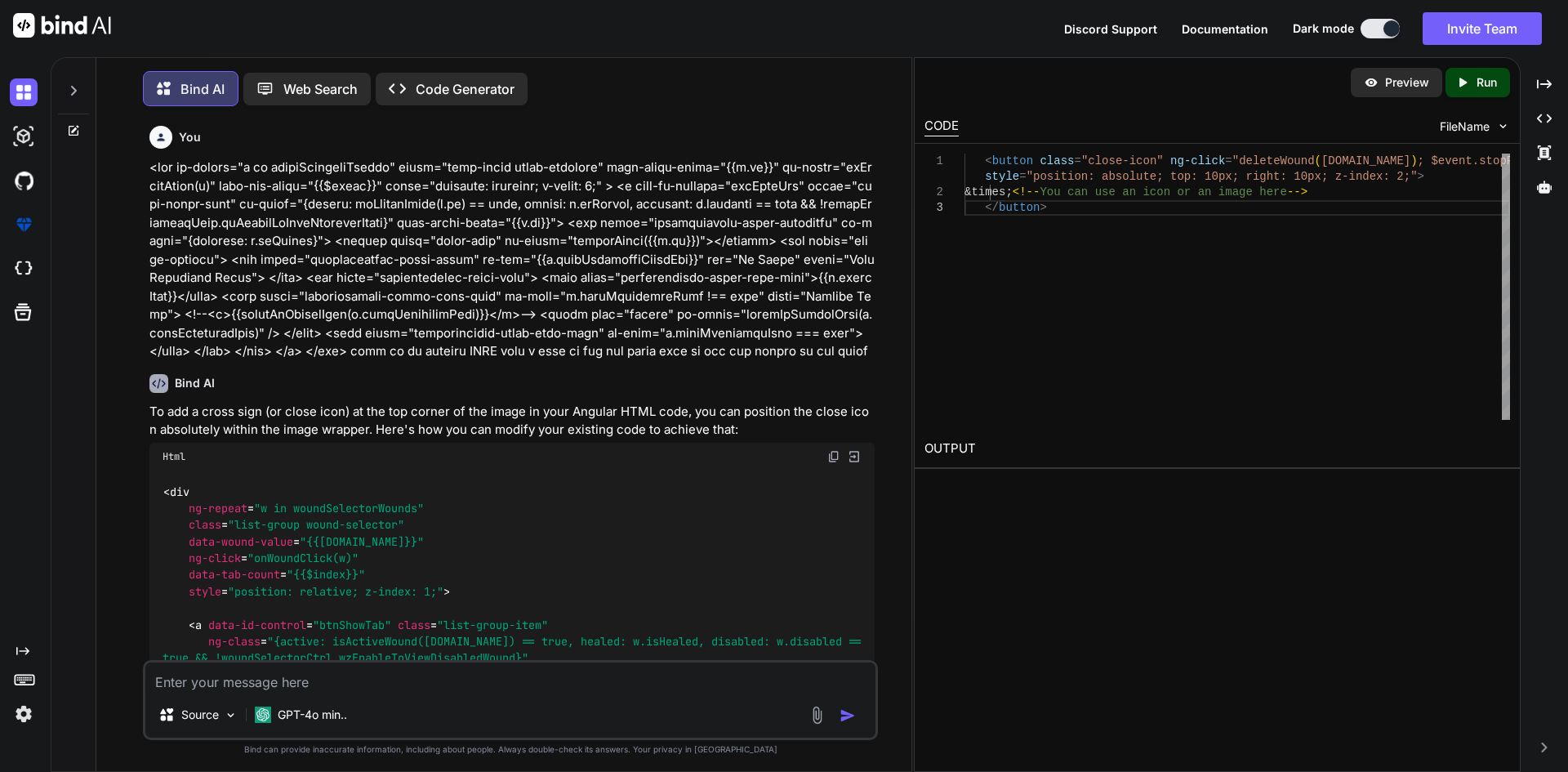
scroll to position [5782, 0]
